Goal: Task Accomplishment & Management: Complete application form

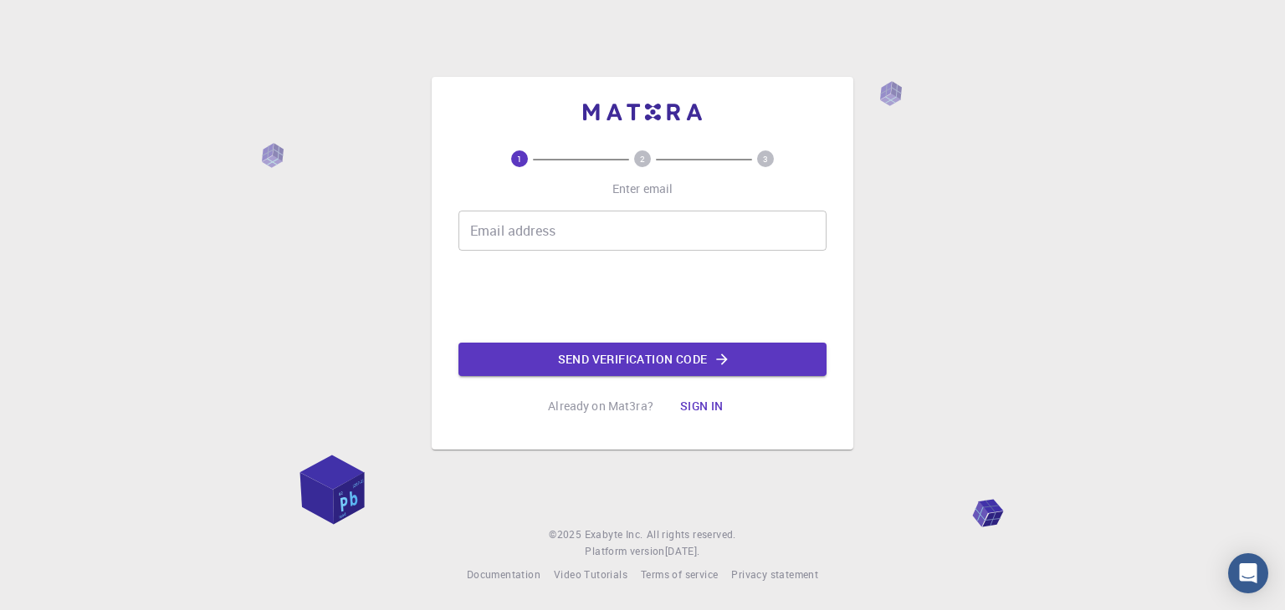
click at [672, 235] on input "Email address" at bounding box center [642, 231] width 368 height 40
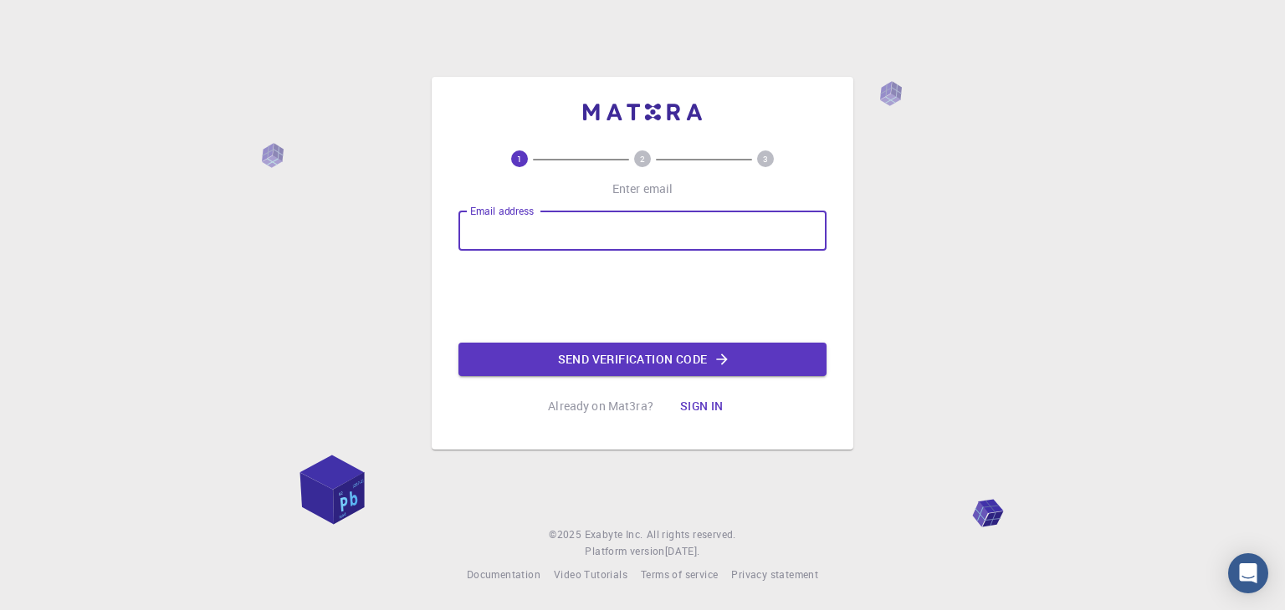
type input "[EMAIL_ADDRESS][DOMAIN_NAME]"
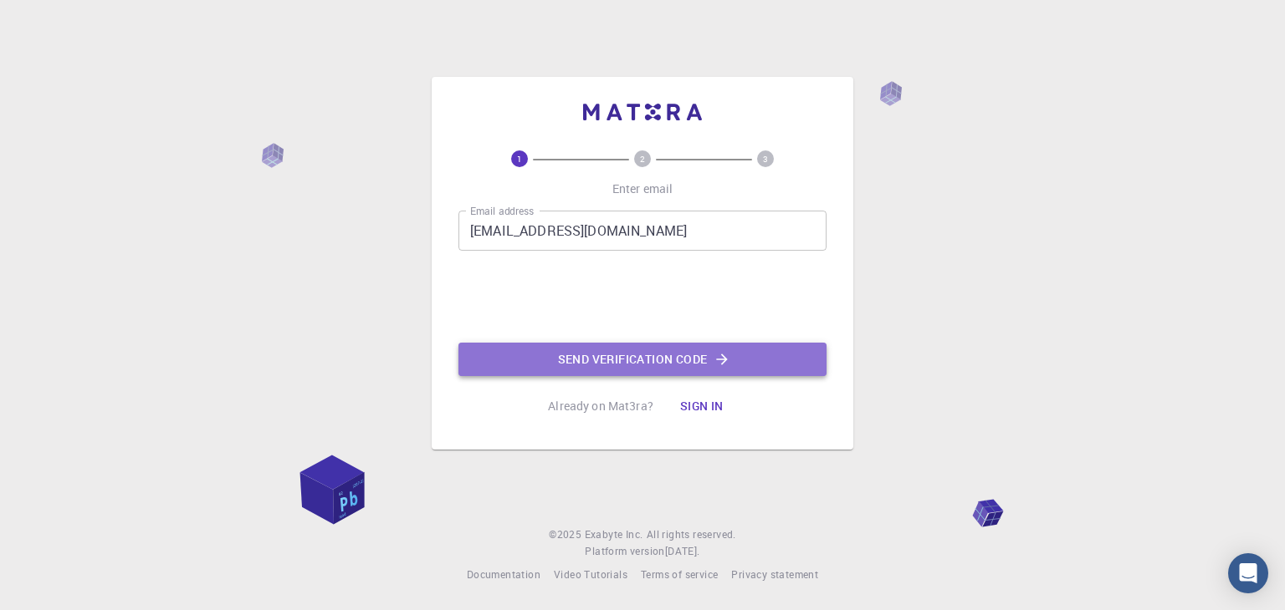
click at [619, 357] on button "Send verification code" at bounding box center [642, 359] width 368 height 33
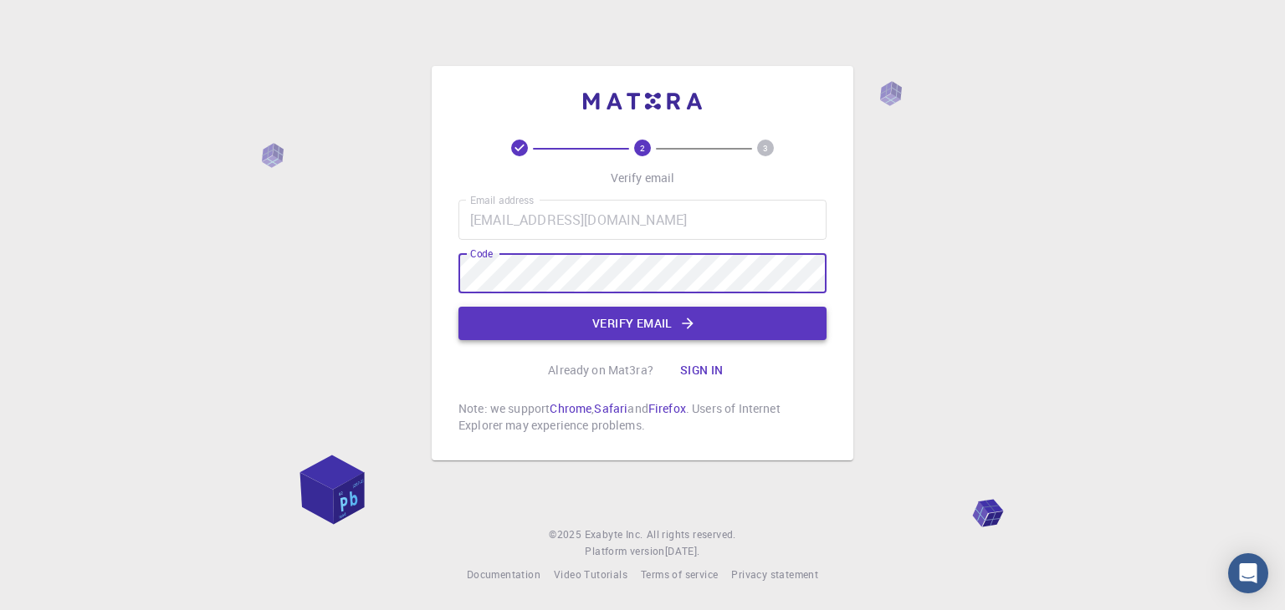
click at [603, 324] on button "Verify email" at bounding box center [642, 323] width 368 height 33
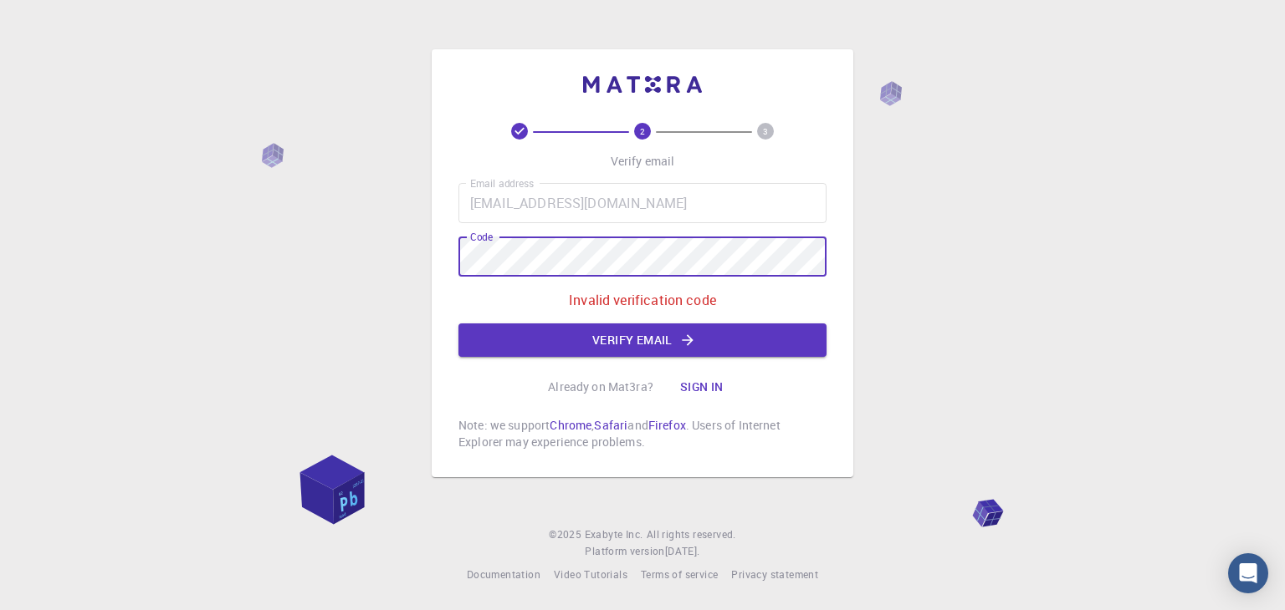
click at [429, 248] on div "2 3 Verify email Email address [EMAIL_ADDRESS][DOMAIN_NAME] Email address Code …" at bounding box center [642, 305] width 1285 height 610
click at [625, 344] on button "Verify email" at bounding box center [642, 340] width 368 height 33
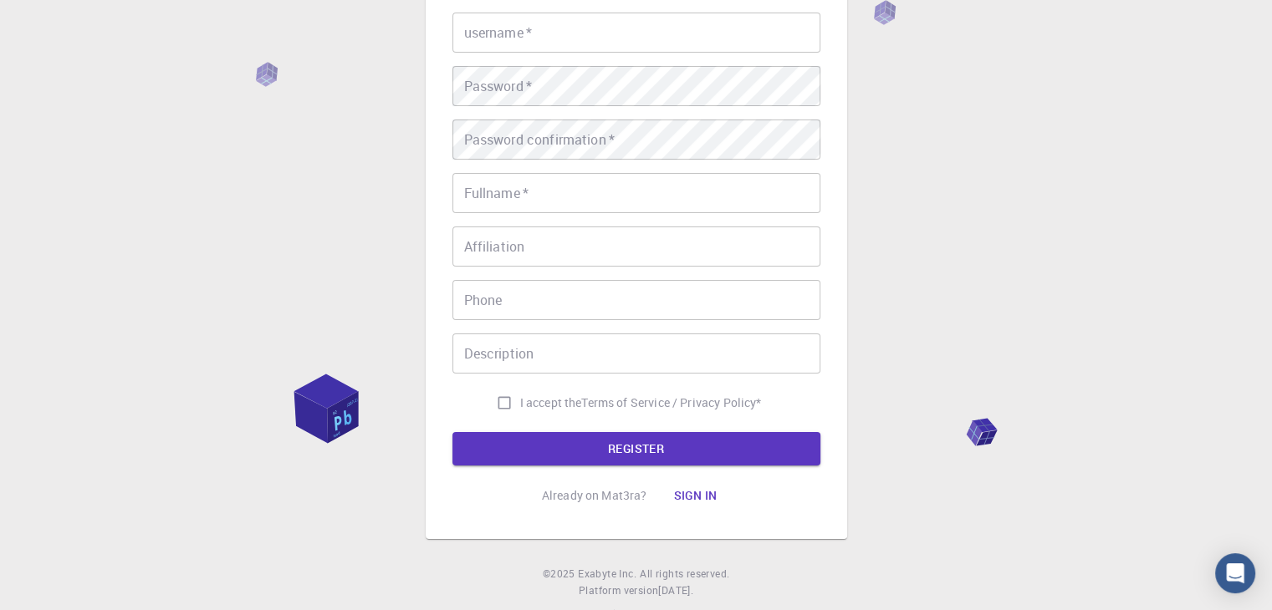
scroll to position [243, 0]
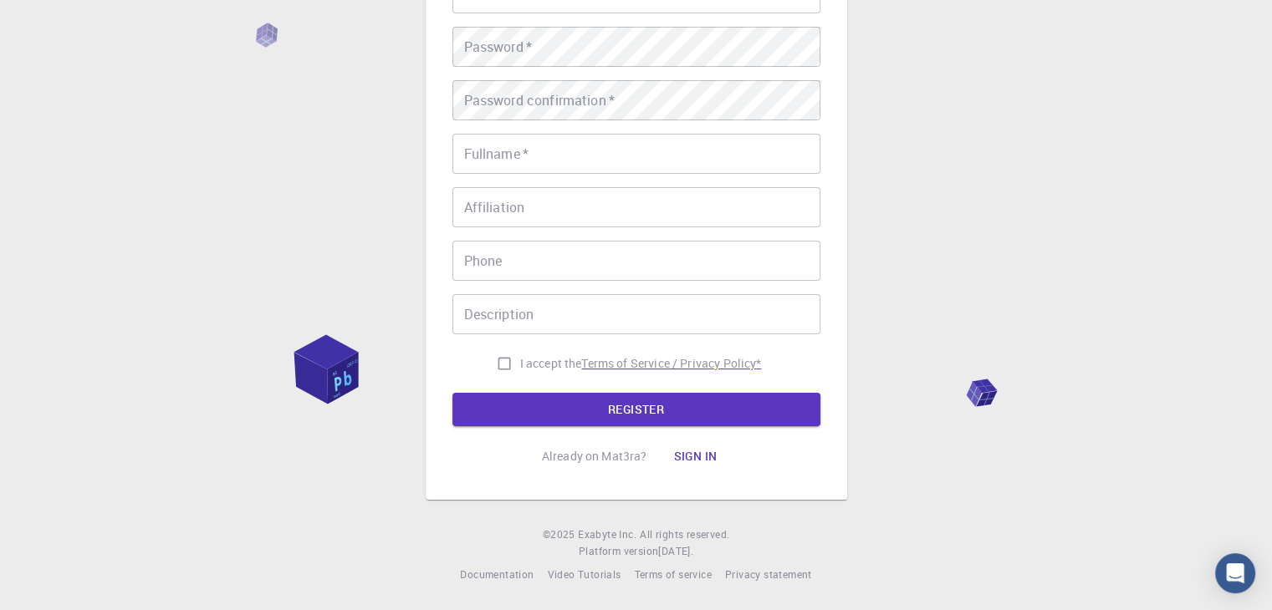
click at [646, 365] on p "Terms of Service / Privacy Policy *" at bounding box center [671, 363] width 180 height 17
click at [498, 356] on input "I accept the Terms of Service / Privacy Policy *" at bounding box center [504, 364] width 32 height 32
checkbox input "true"
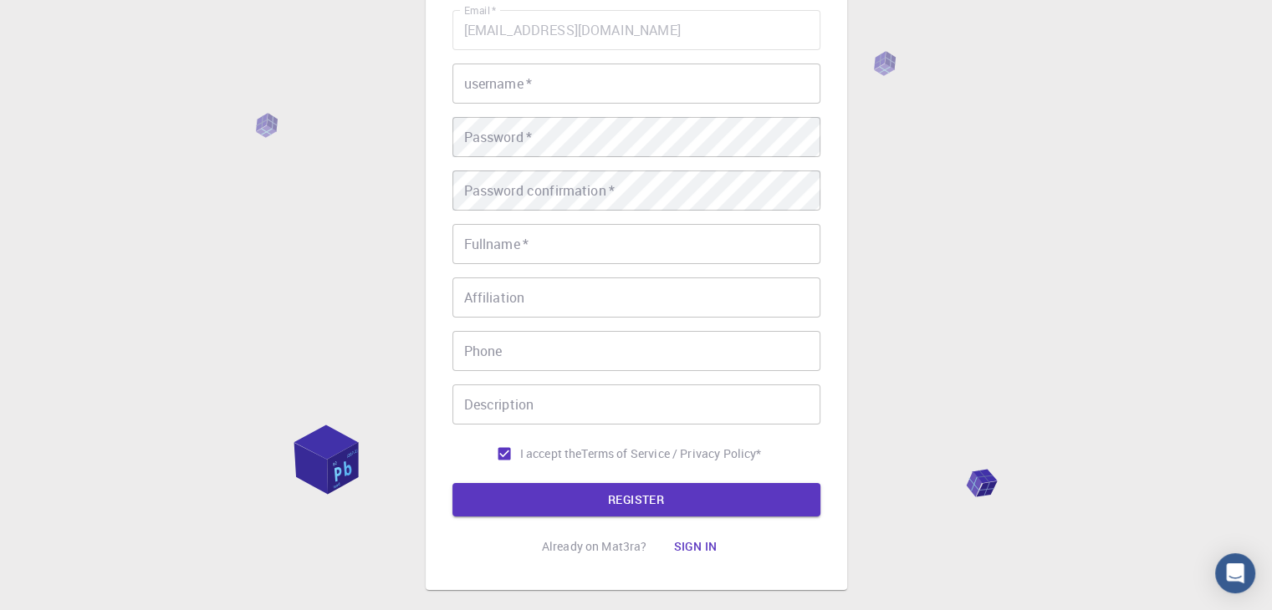
scroll to position [75, 0]
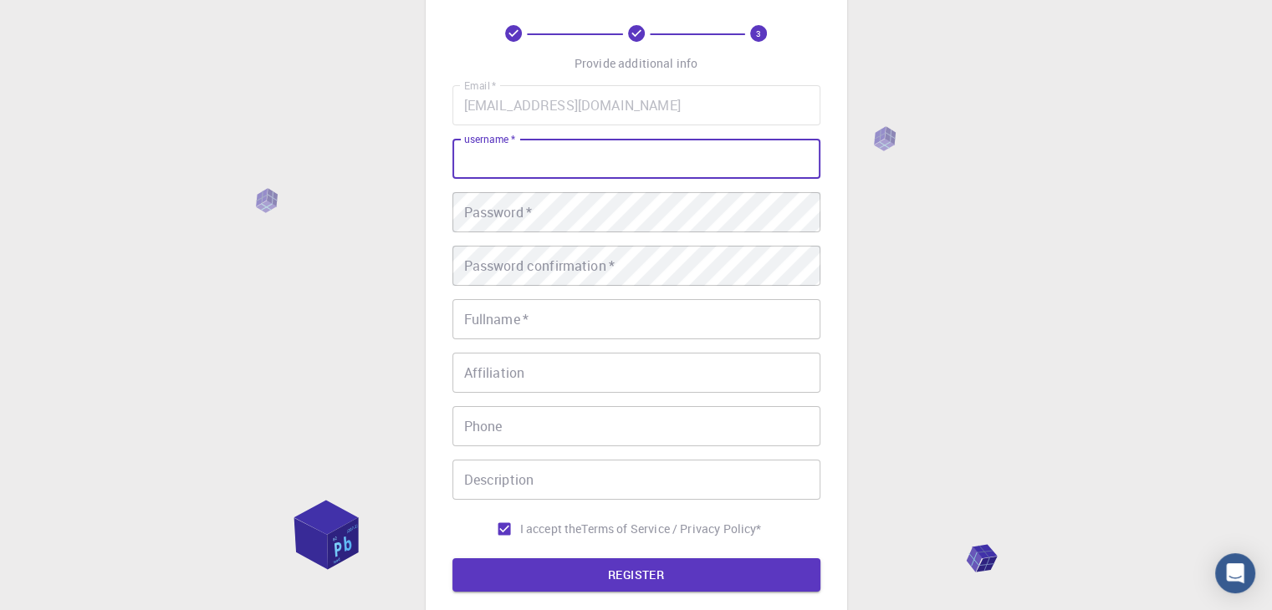
click at [515, 161] on input "username   *" at bounding box center [636, 159] width 368 height 40
type input "shashy0711"
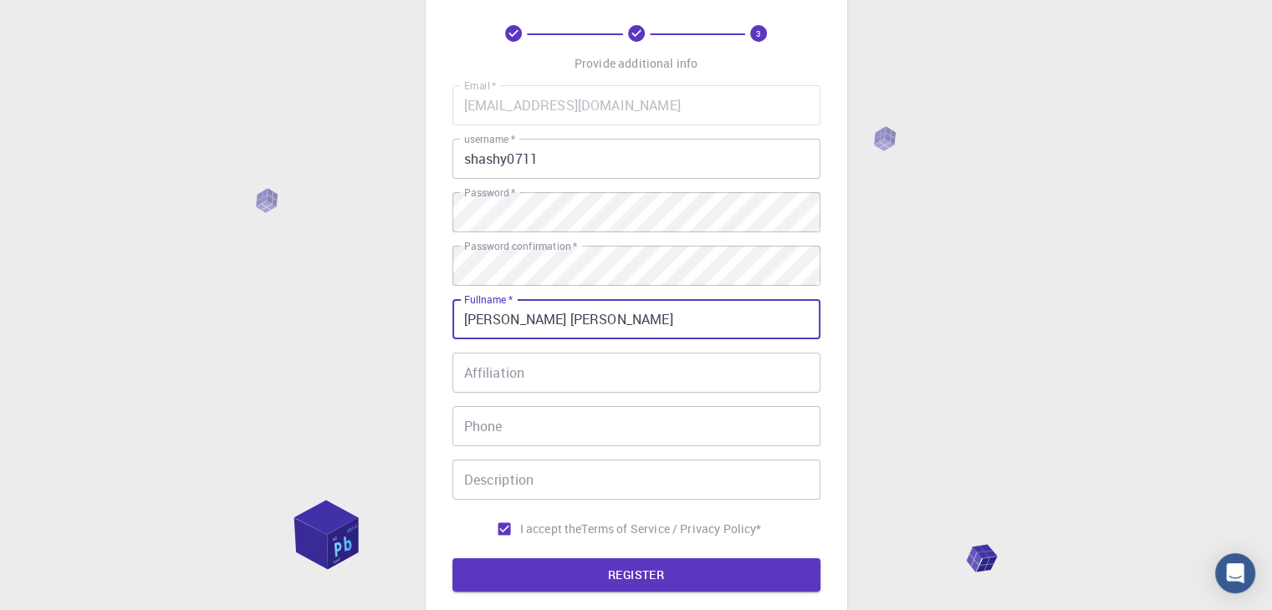
type input "[PERSON_NAME] [PERSON_NAME]"
click at [585, 379] on input "Affiliation" at bounding box center [636, 373] width 368 height 40
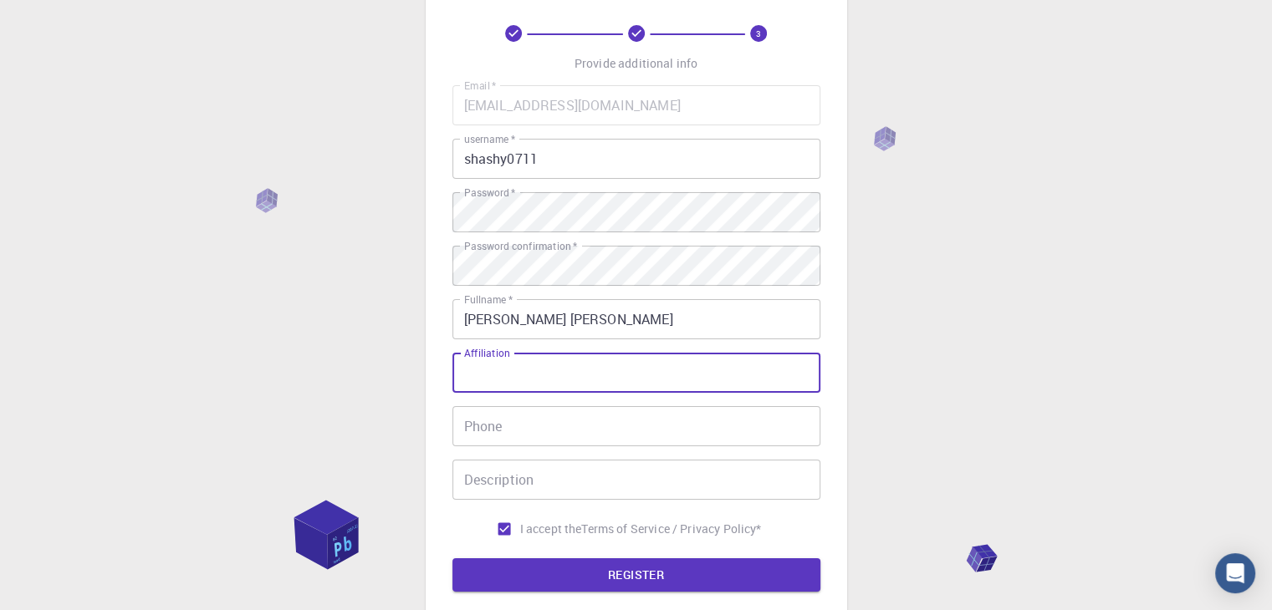
click at [559, 432] on input "Phone" at bounding box center [636, 426] width 368 height 40
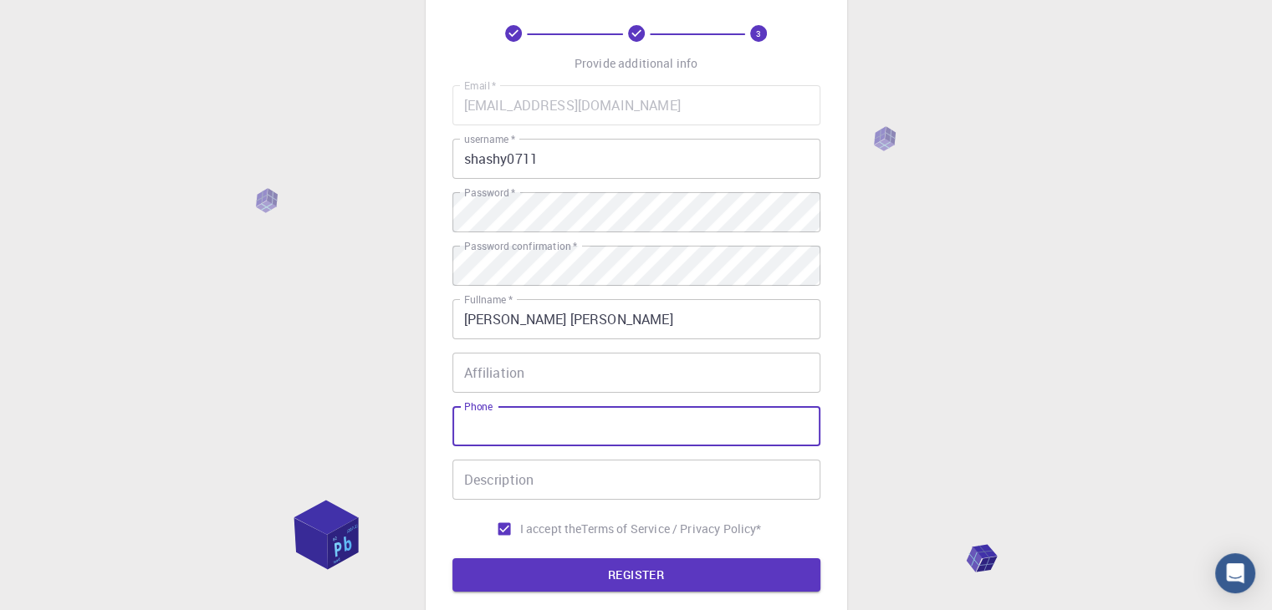
click at [559, 483] on input "Description" at bounding box center [636, 480] width 368 height 40
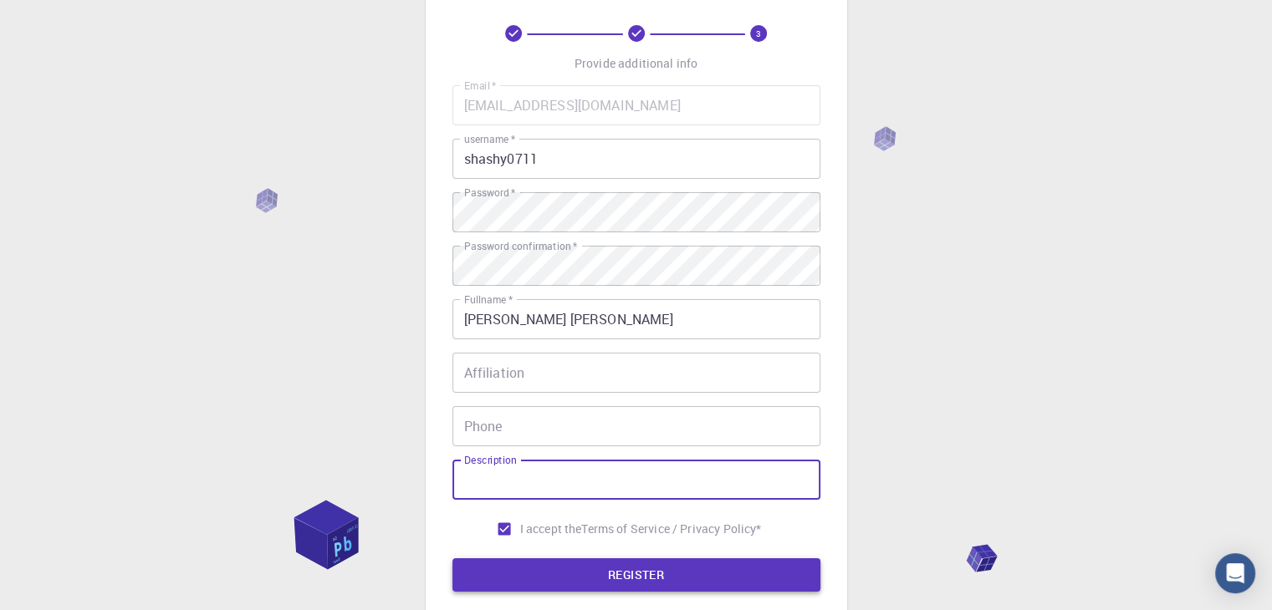
click at [585, 570] on button "REGISTER" at bounding box center [636, 575] width 368 height 33
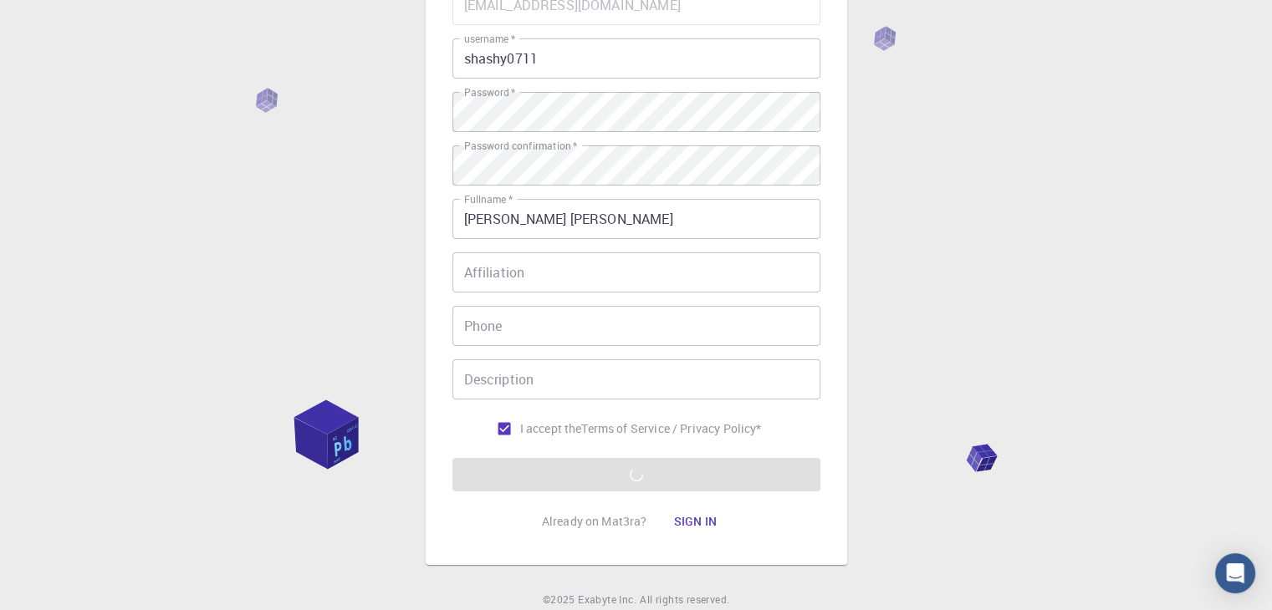
scroll to position [243, 0]
